Goal: Find specific page/section: Find specific page/section

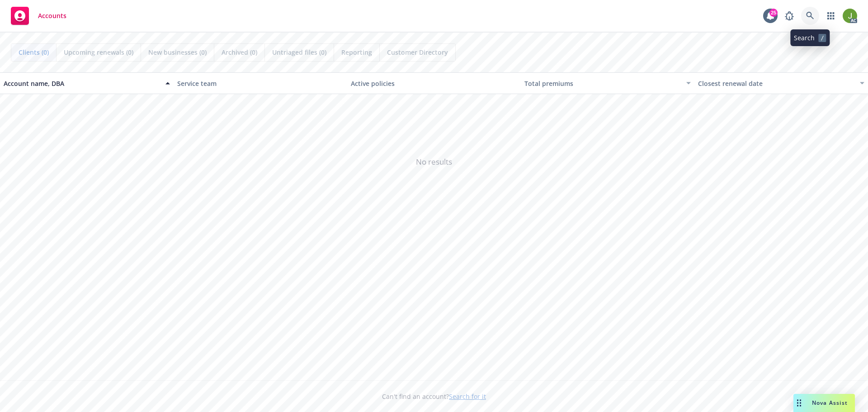
click at [804, 20] on link at bounding box center [810, 16] width 18 height 18
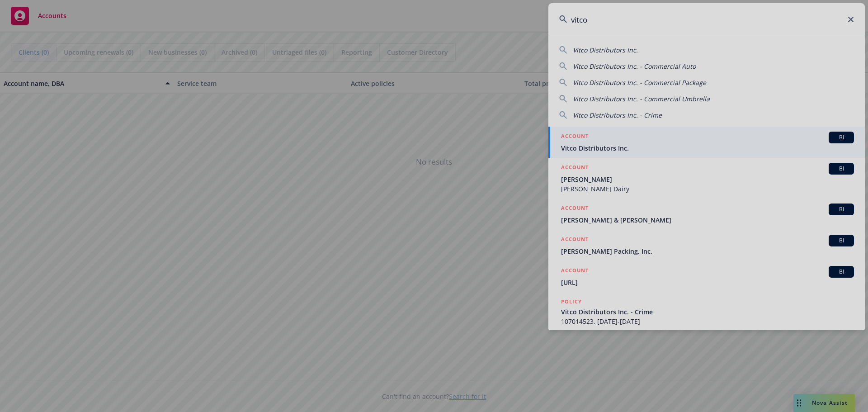
type input "vitco"
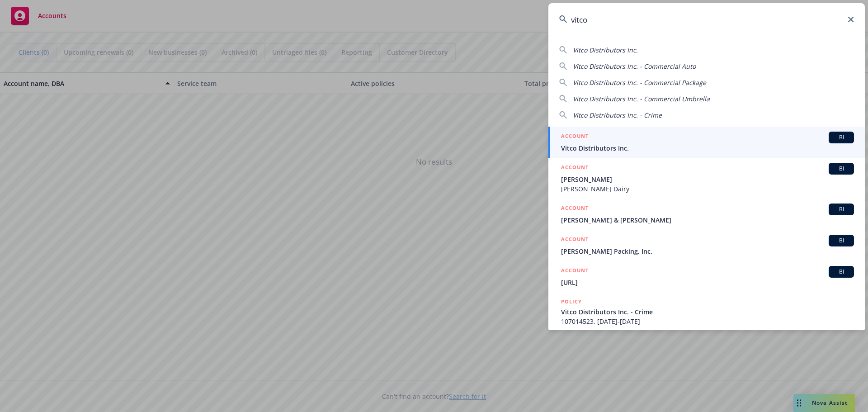
click at [620, 138] on div "ACCOUNT BI" at bounding box center [707, 138] width 293 height 12
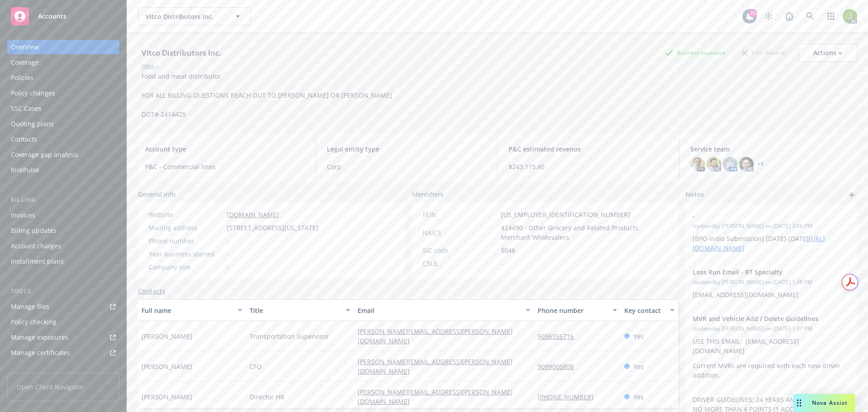
click at [74, 216] on div "Invoices" at bounding box center [63, 215] width 105 height 14
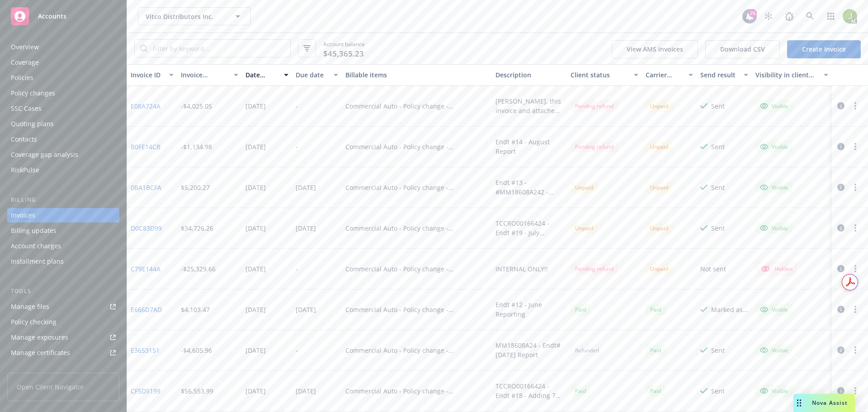
click at [837, 106] on icon "button" at bounding box center [840, 105] width 7 height 7
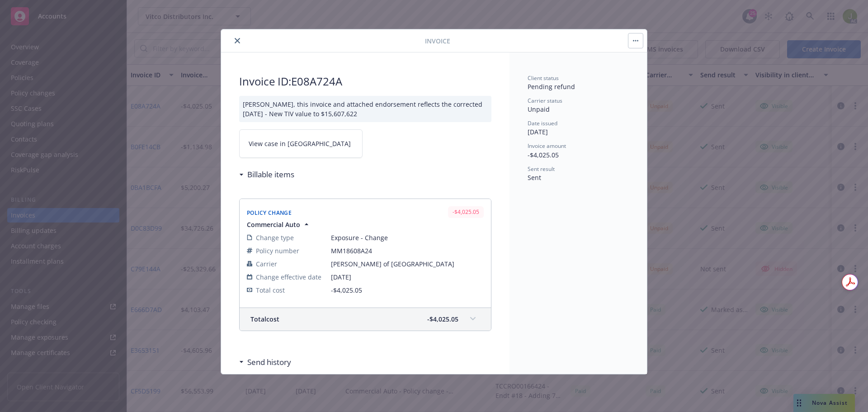
click at [281, 150] on link "View case in [GEOGRAPHIC_DATA]" at bounding box center [300, 143] width 123 height 28
